Goal: Check status: Check status

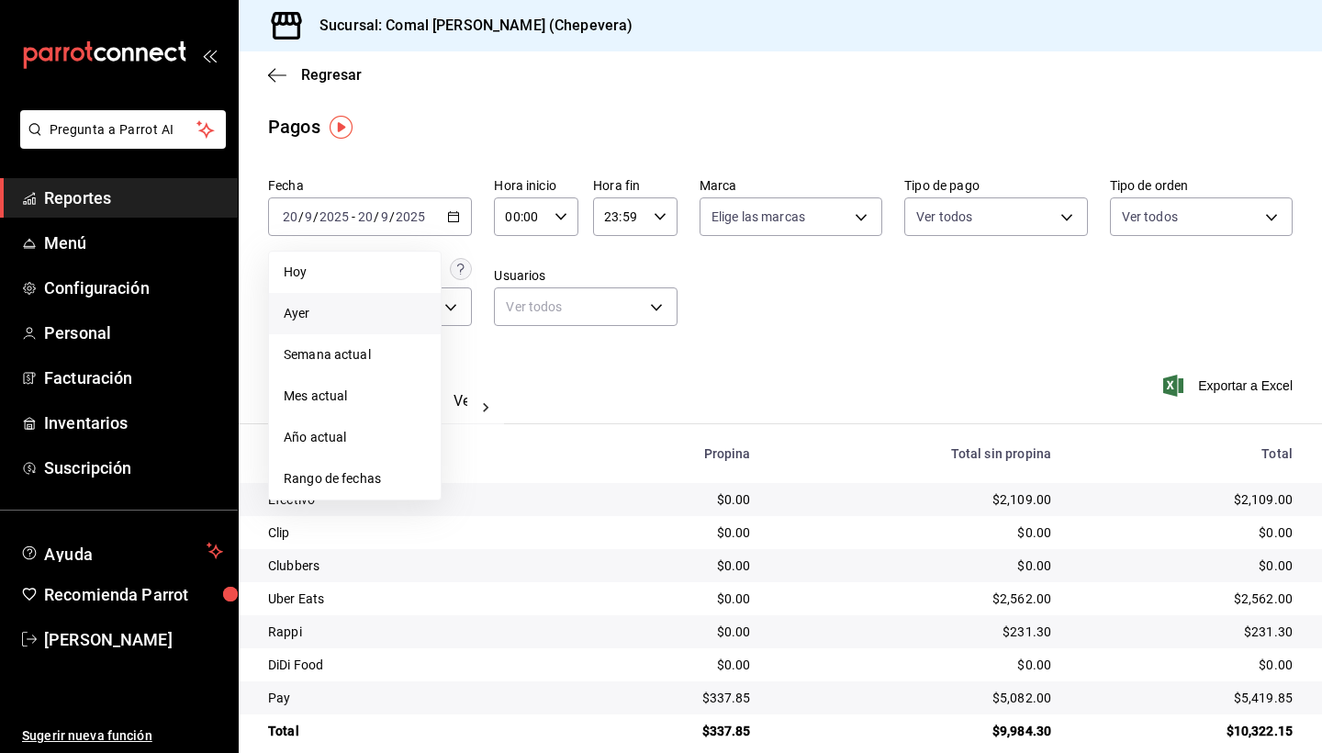
click at [297, 316] on span "Ayer" at bounding box center [355, 313] width 142 height 19
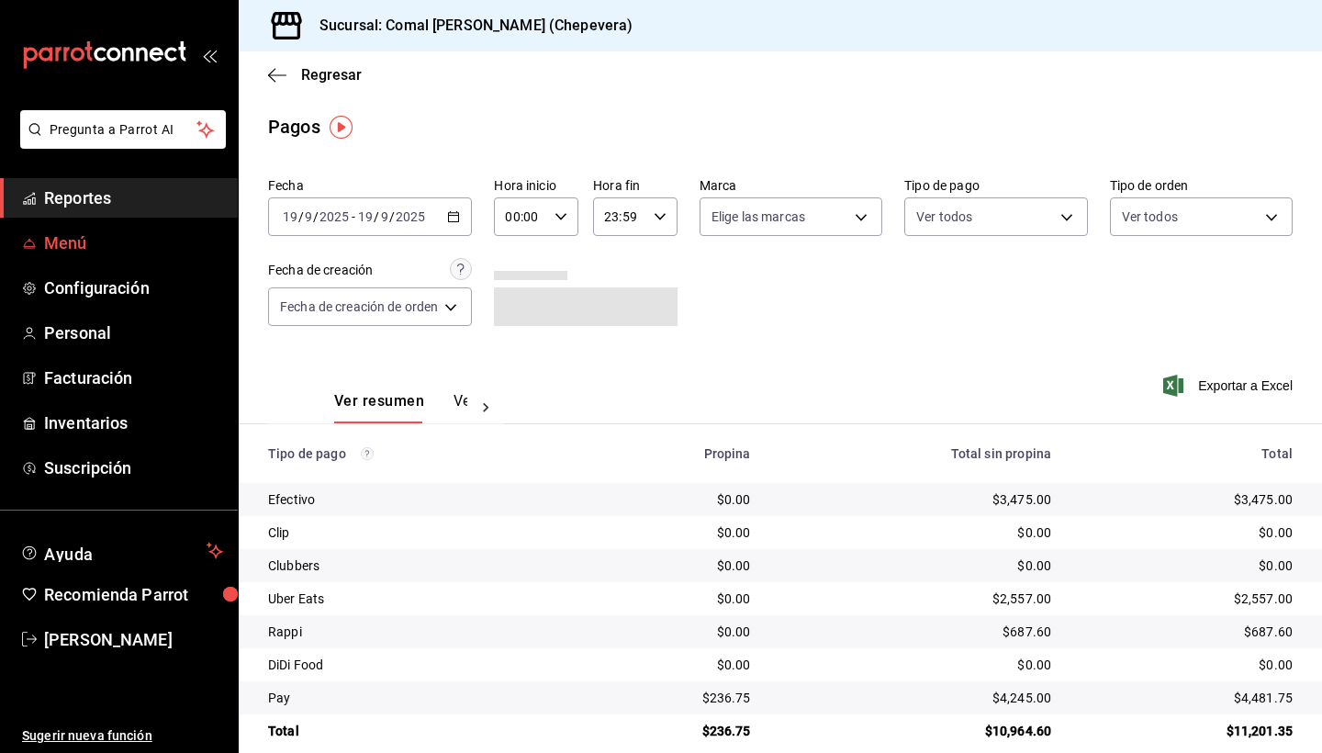
click at [108, 245] on span "Menú" at bounding box center [133, 242] width 179 height 25
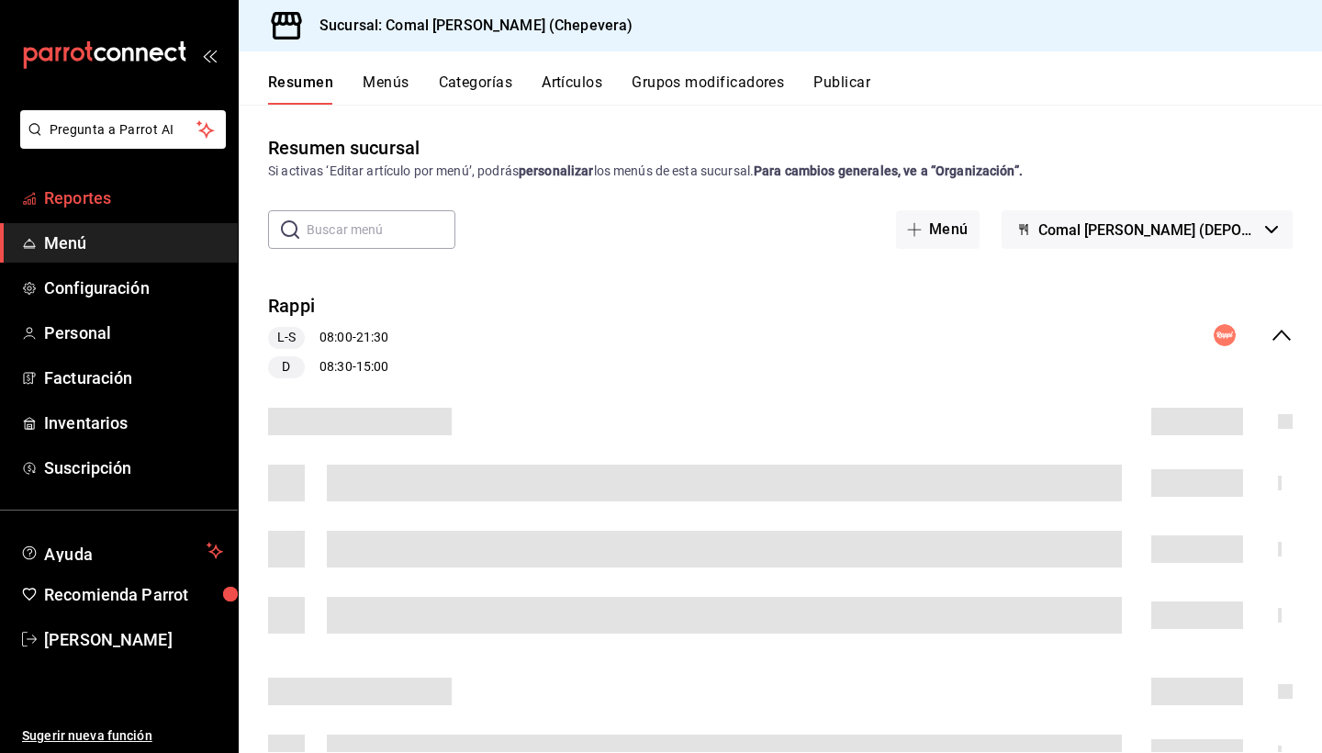
click at [107, 194] on span "Reportes" at bounding box center [133, 197] width 179 height 25
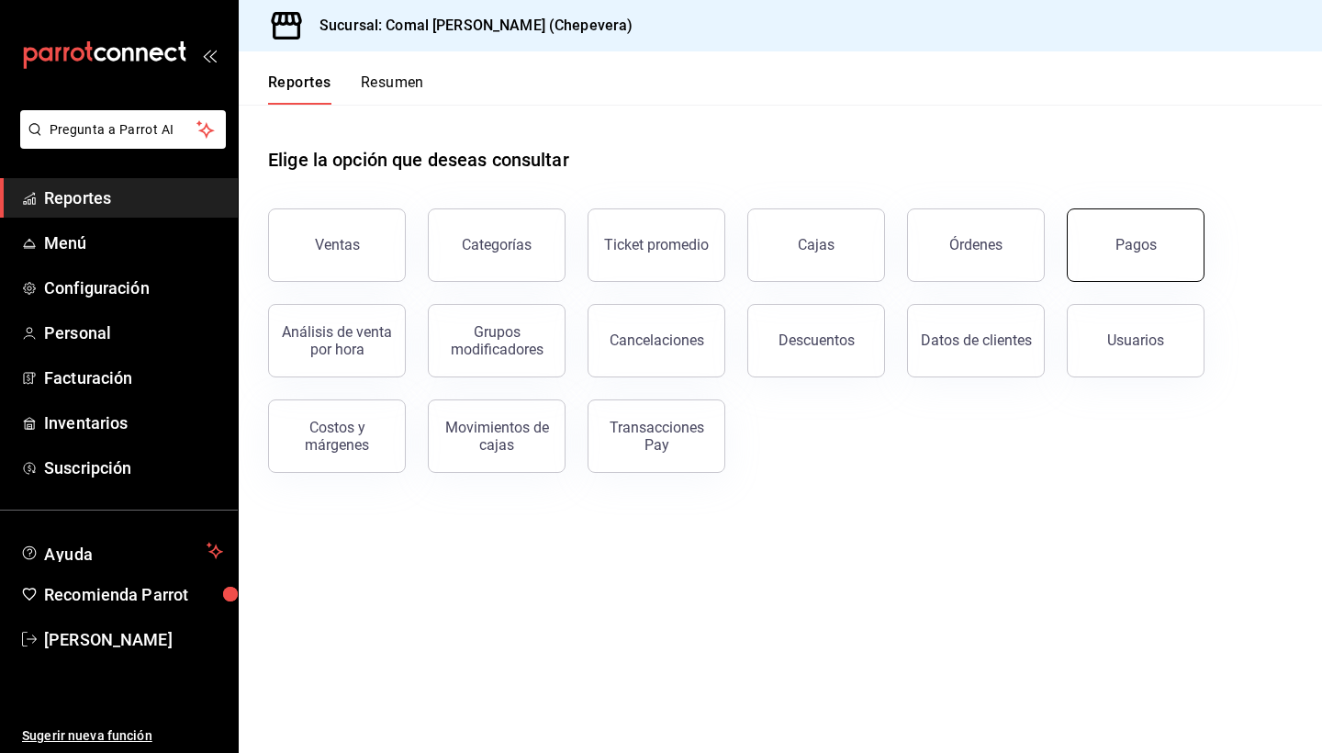
click at [1126, 269] on button "Pagos" at bounding box center [1136, 244] width 138 height 73
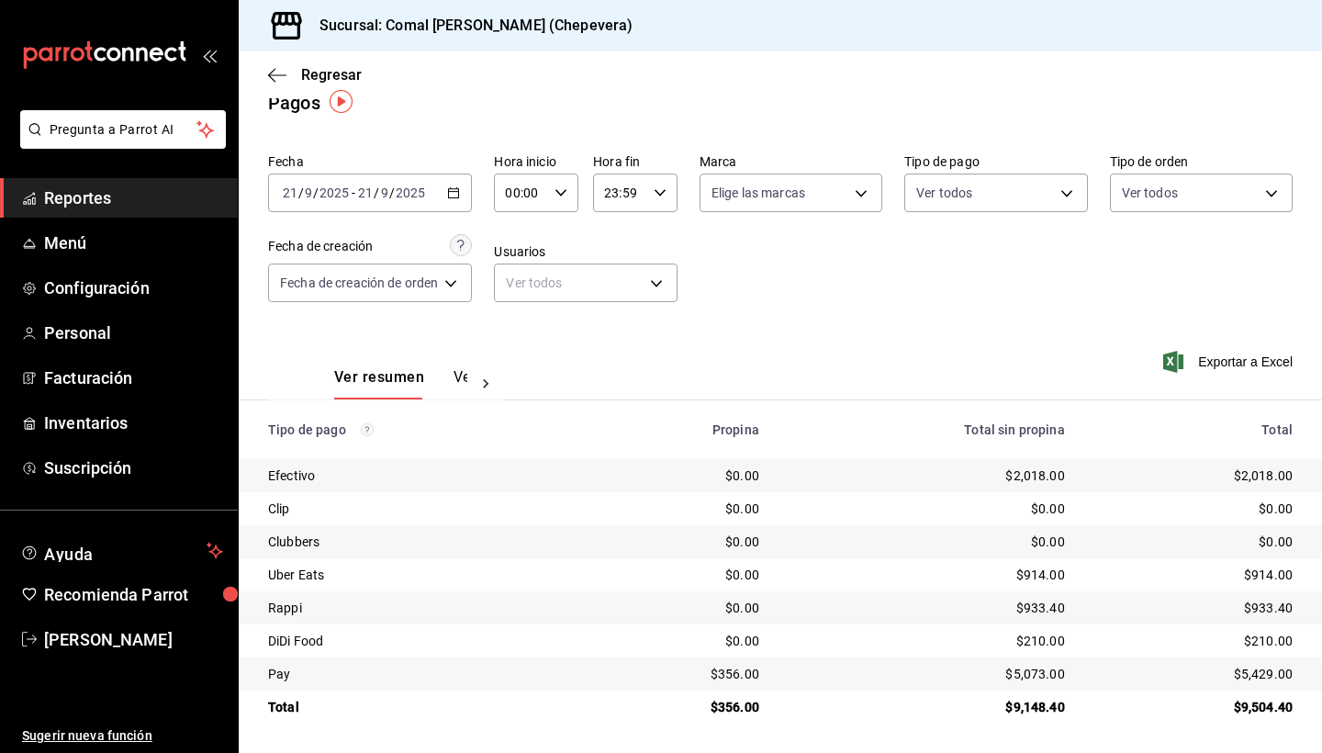
scroll to position [24, 0]
click at [464, 190] on div "[DATE] [DATE] - [DATE] [DATE]" at bounding box center [370, 192] width 204 height 39
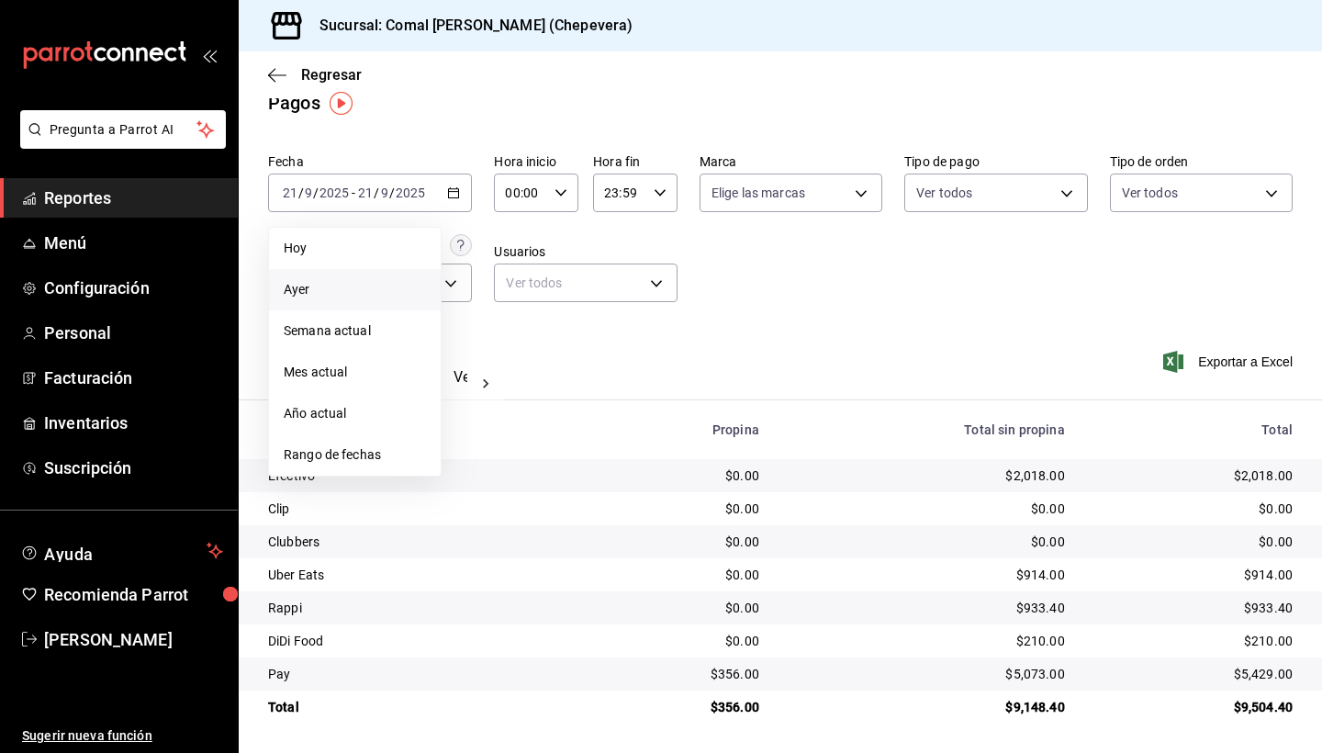
click at [311, 291] on span "Ayer" at bounding box center [355, 289] width 142 height 19
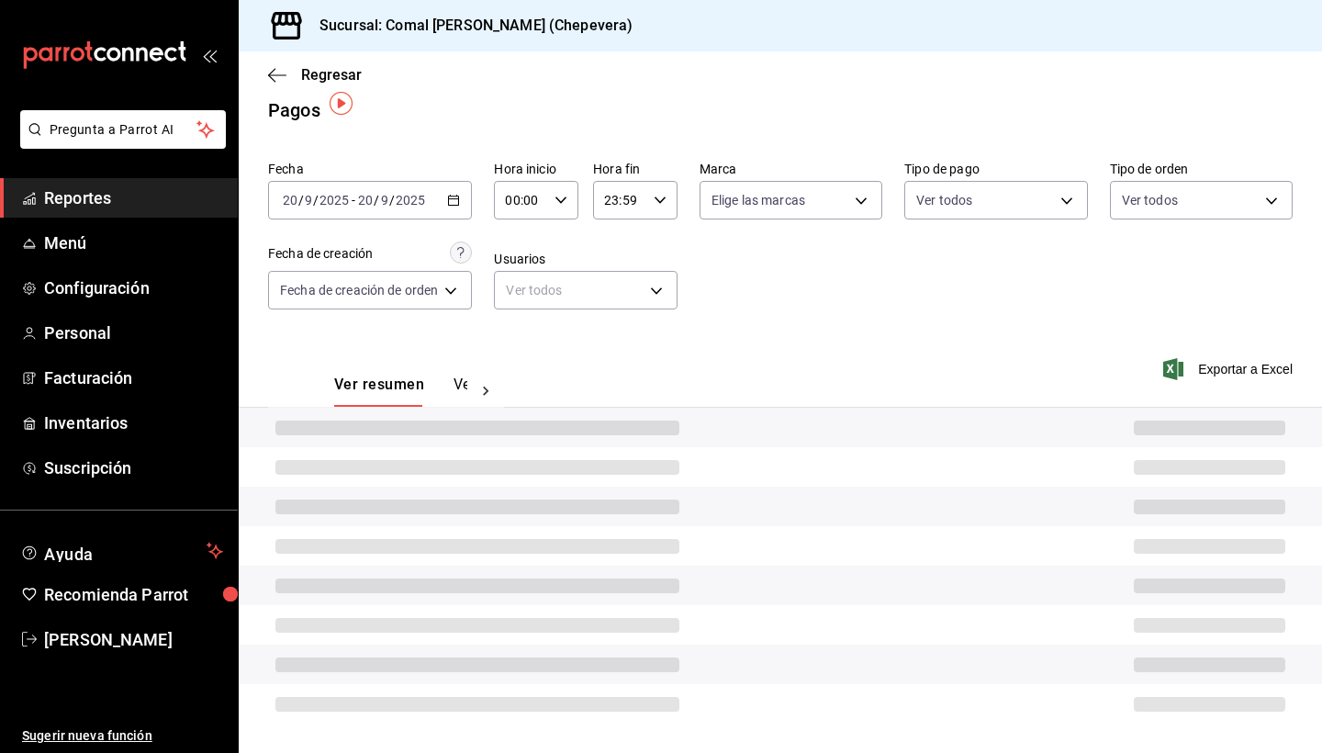
scroll to position [17, 0]
